Goal: Obtain resource: Download file/media

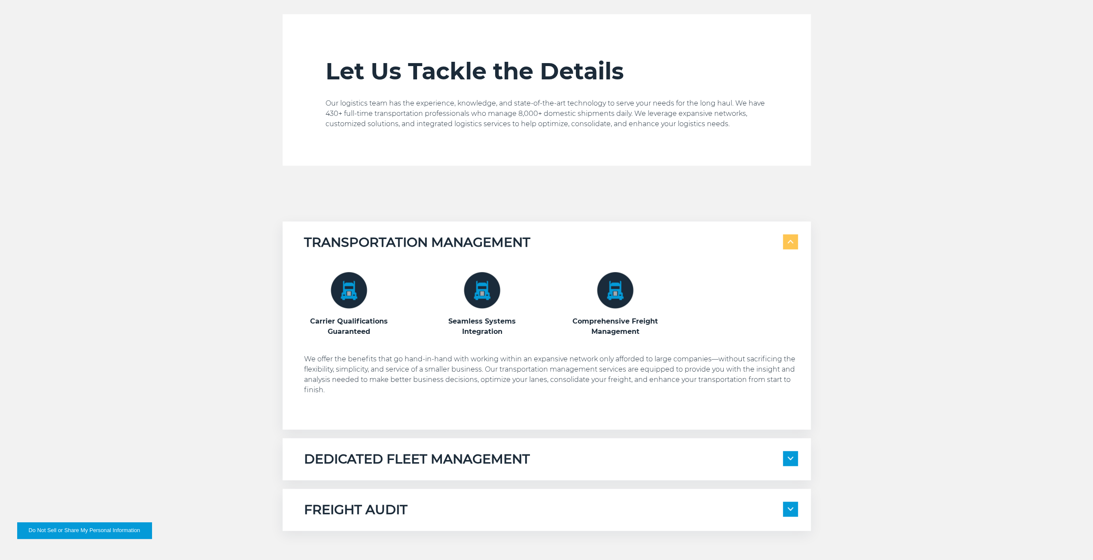
scroll to position [458, 0]
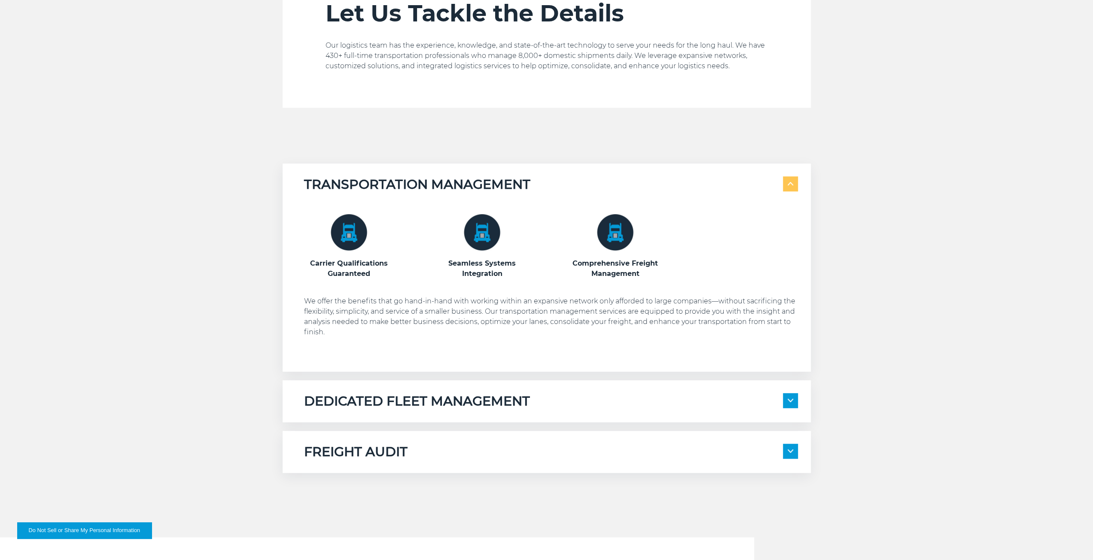
click at [358, 392] on div "DEDICATED FLEET MANAGEMENT Local Fleet Management Regional & Long-Haul Tours" at bounding box center [547, 401] width 528 height 42
click at [368, 414] on div "DEDICATED FLEET MANAGEMENT Local Fleet Management Regional & Long-Haul Tours" at bounding box center [547, 401] width 528 height 42
click at [794, 398] on span at bounding box center [790, 400] width 15 height 15
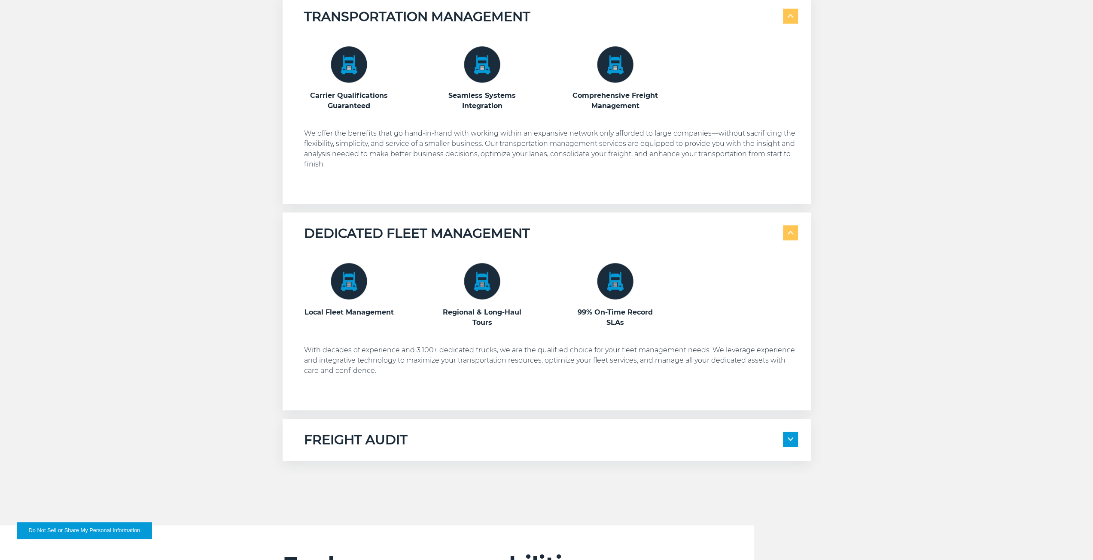
scroll to position [629, 0]
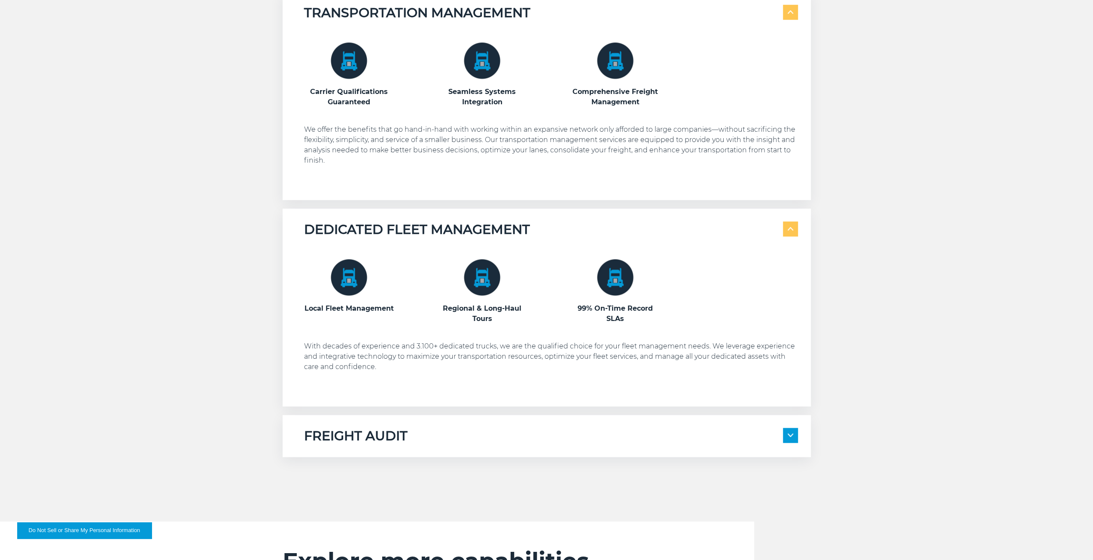
click at [792, 432] on span at bounding box center [790, 435] width 15 height 15
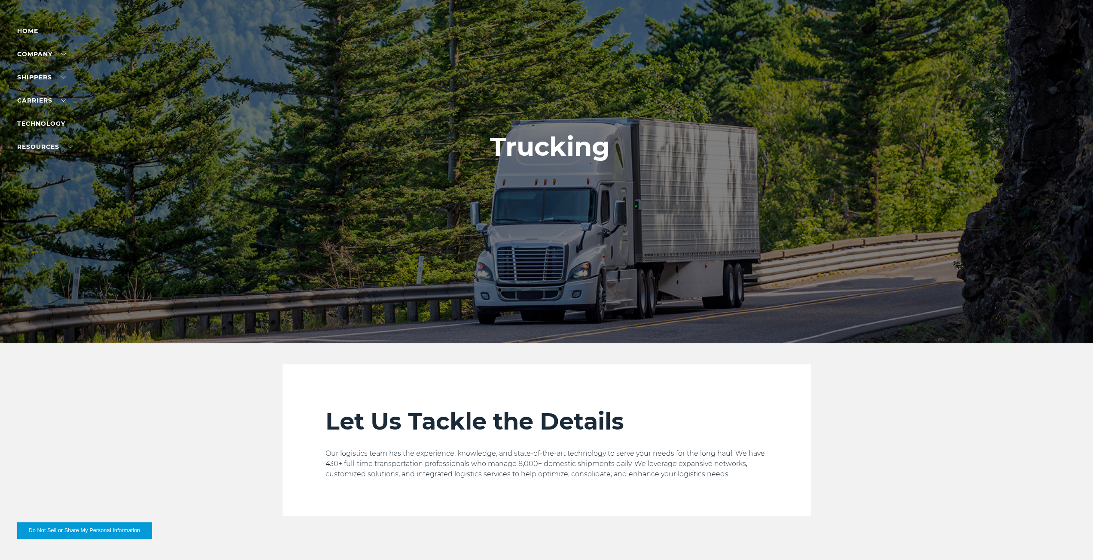
scroll to position [0, 0]
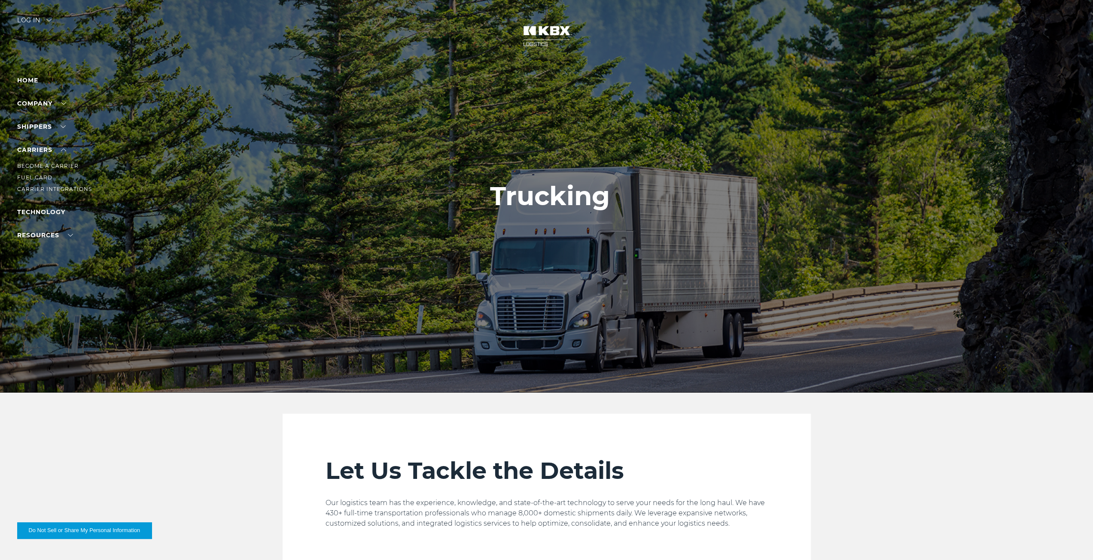
click at [37, 182] on li "Fuel Card" at bounding box center [54, 177] width 75 height 9
click at [38, 180] on link "Fuel Card" at bounding box center [34, 177] width 35 height 6
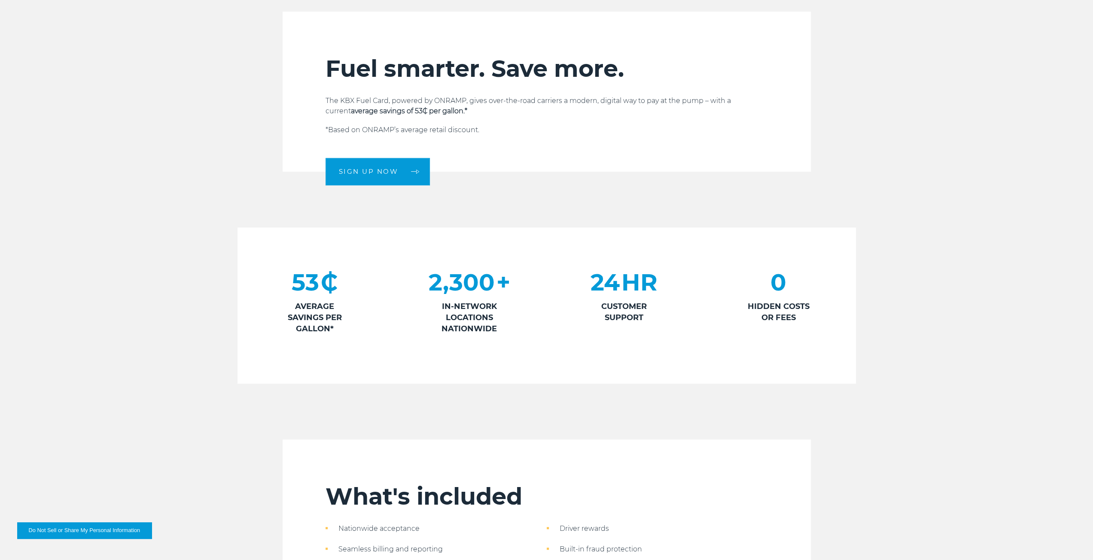
scroll to position [270, 0]
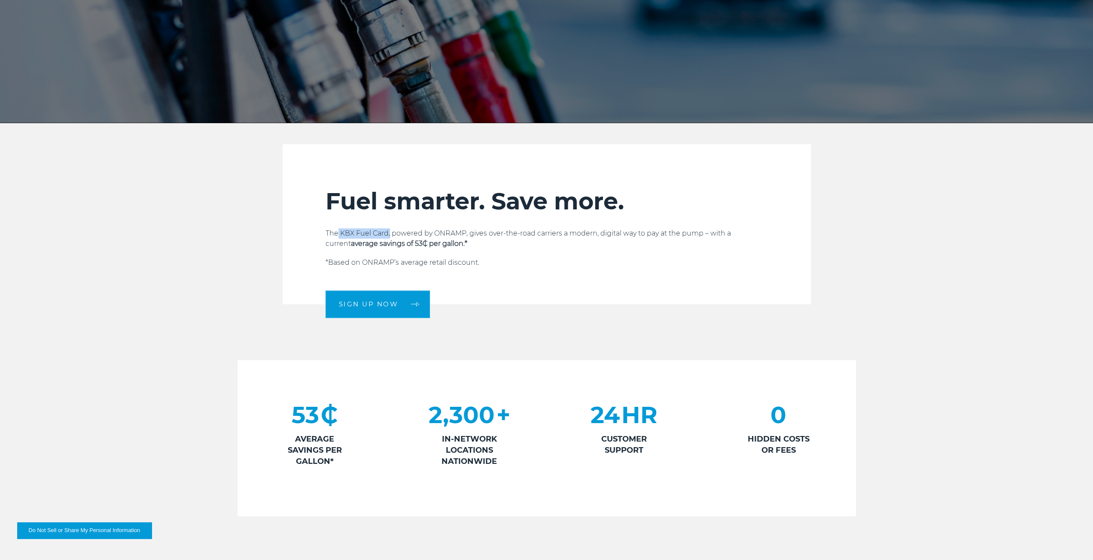
drag, startPoint x: 338, startPoint y: 236, endPoint x: 389, endPoint y: 230, distance: 51.4
click at [389, 230] on p "The KBX Fuel Card, powered by ONRAMP, gives over-the-road carriers a modern, di…" at bounding box center [546, 238] width 442 height 21
click at [442, 231] on p "The KBX Fuel Card, powered by ONRAMP, gives over-the-road carriers a modern, di…" at bounding box center [546, 238] width 442 height 21
drag, startPoint x: 433, startPoint y: 235, endPoint x: 465, endPoint y: 231, distance: 32.4
click at [465, 231] on p "The KBX Fuel Card, powered by ONRAMP, gives over-the-road carriers a modern, di…" at bounding box center [546, 238] width 442 height 21
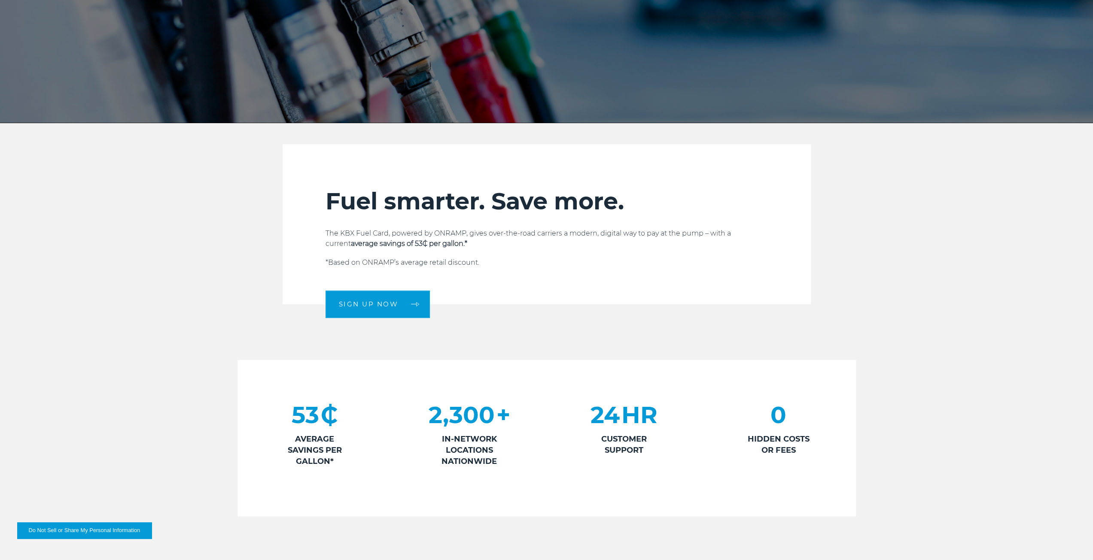
click at [334, 240] on p "The KBX Fuel Card, powered by ONRAMP, gives over-the-road carriers a modern, di…" at bounding box center [546, 238] width 442 height 21
drag, startPoint x: 340, startPoint y: 236, endPoint x: 389, endPoint y: 237, distance: 49.0
click at [389, 237] on p "The KBX Fuel Card, powered by ONRAMP, gives over-the-road carriers a modern, di…" at bounding box center [546, 238] width 442 height 21
click at [567, 217] on div "Fuel smarter. Save more. The KBX Fuel Card, powered by ONRAMP, gives over-the-r…" at bounding box center [546, 245] width 442 height 117
click at [762, 239] on p "The KBX Fuel Card, powered by ONRAMP, gives over-the-road carriers a modern, di…" at bounding box center [546, 238] width 442 height 21
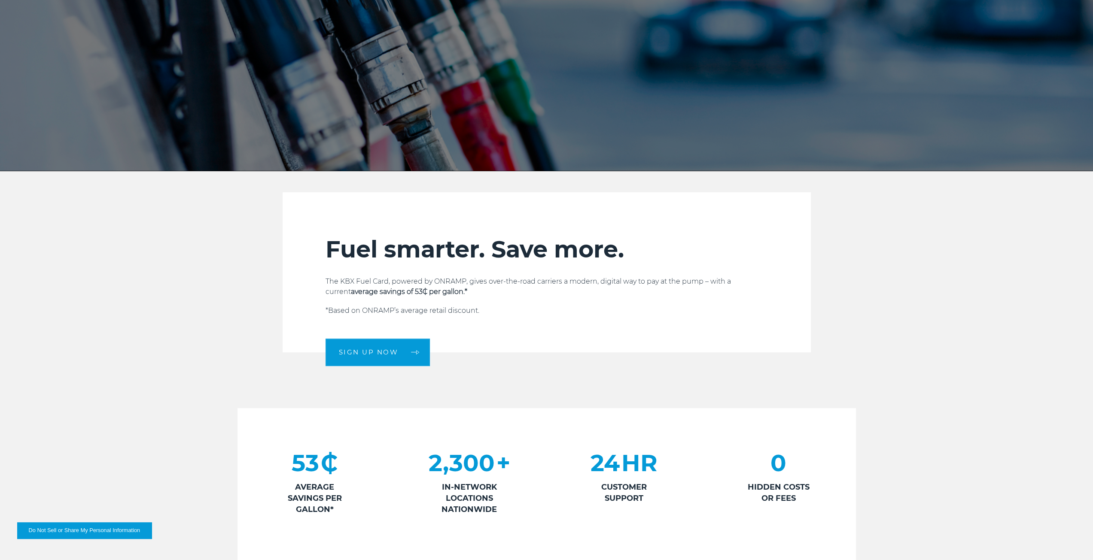
scroll to position [229, 0]
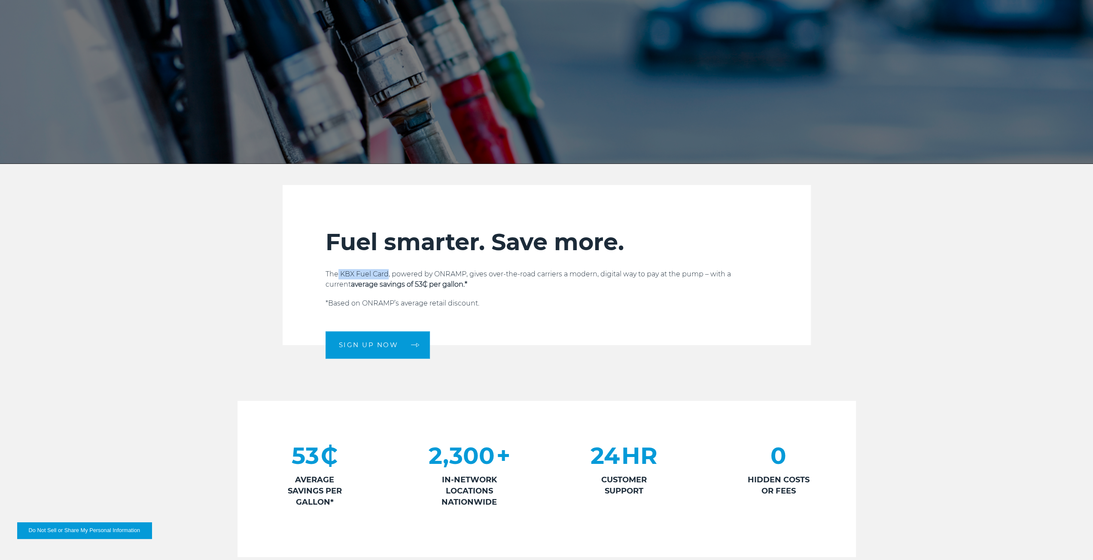
drag, startPoint x: 344, startPoint y: 276, endPoint x: 388, endPoint y: 276, distance: 43.4
click at [388, 276] on p "The KBX Fuel Card, powered by ONRAMP, gives over-the-road carriers a modern, di…" at bounding box center [546, 279] width 442 height 21
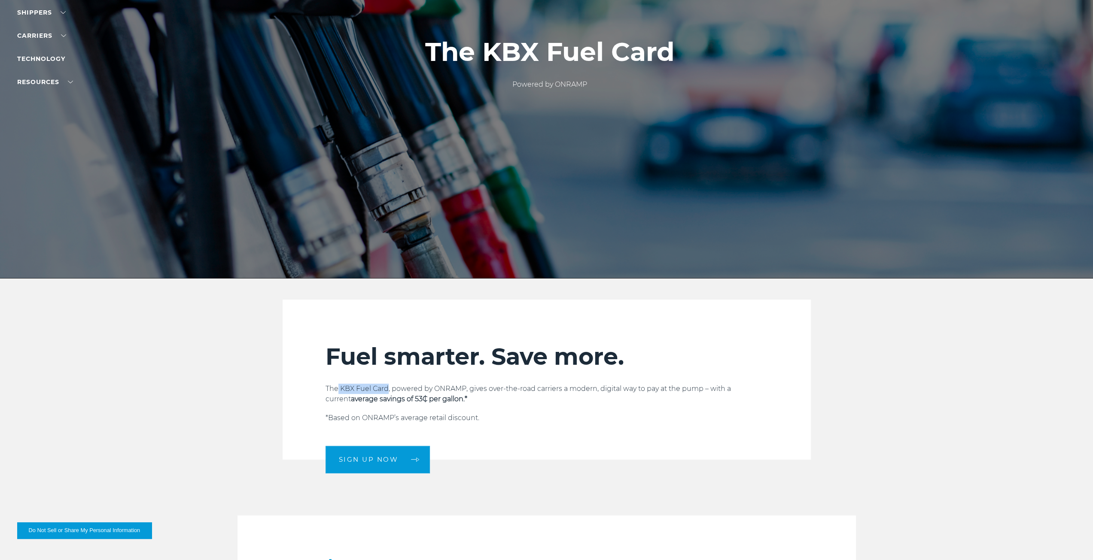
scroll to position [0, 0]
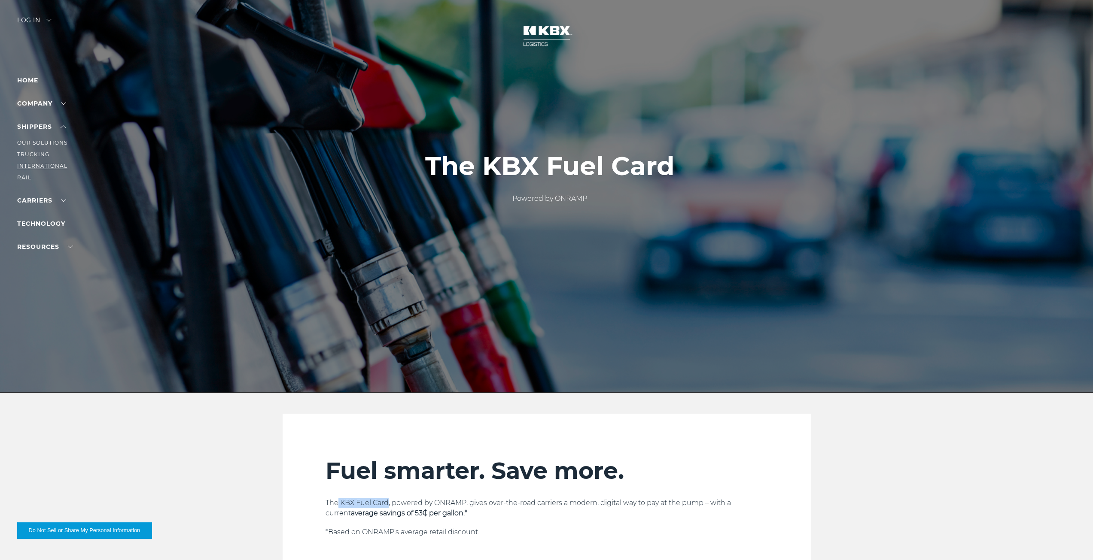
click at [27, 164] on link "International" at bounding box center [42, 166] width 50 height 6
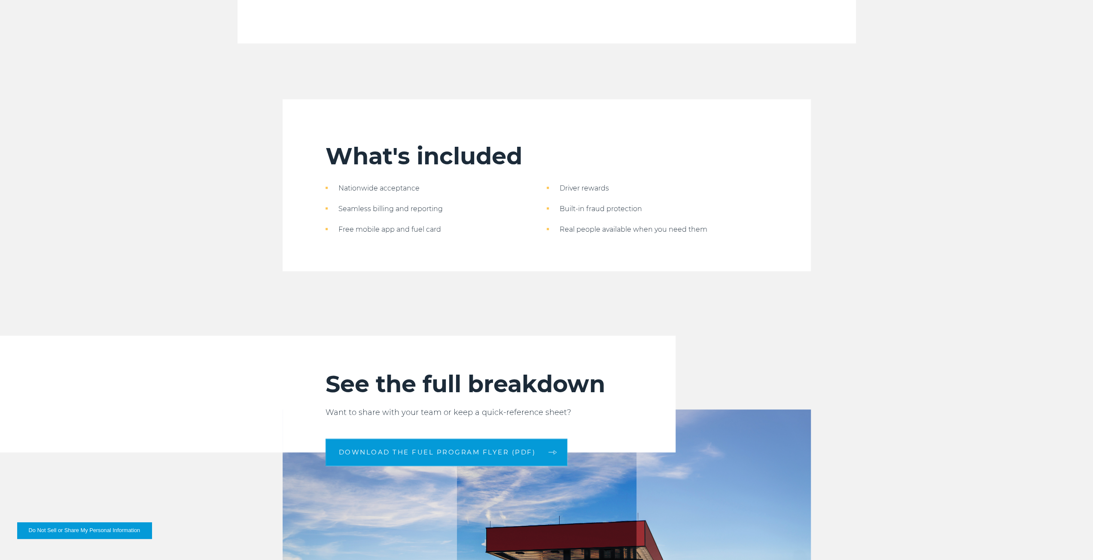
scroll to position [887, 0]
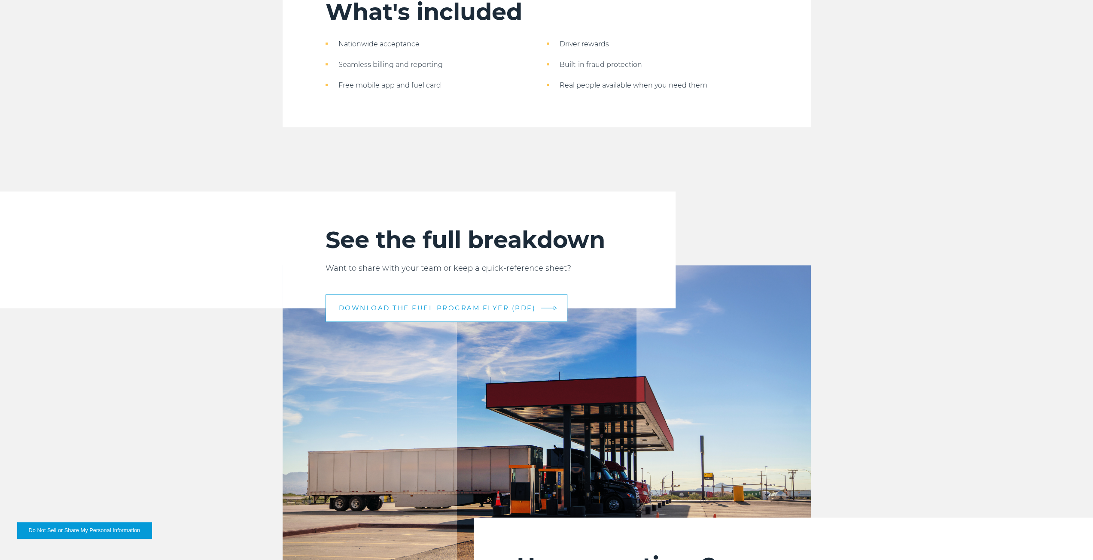
click at [399, 304] on link "DOWNLOAD THE FUEL PROGRAM FLYER (PDF)" at bounding box center [446, 308] width 242 height 27
